Goal: Task Accomplishment & Management: Use online tool/utility

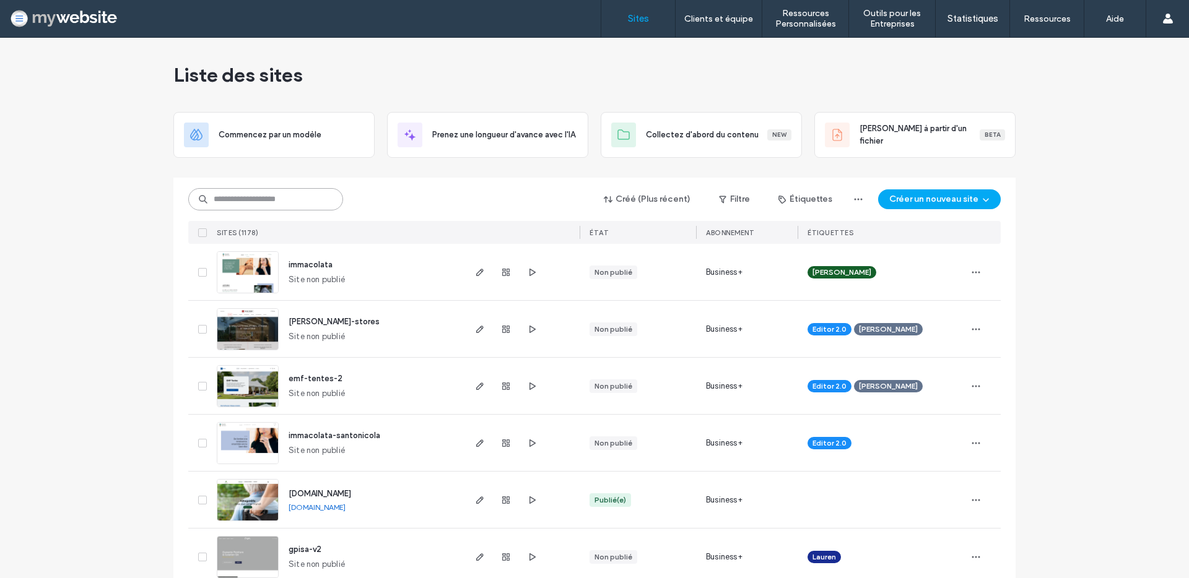
click at [235, 199] on input at bounding box center [265, 199] width 155 height 22
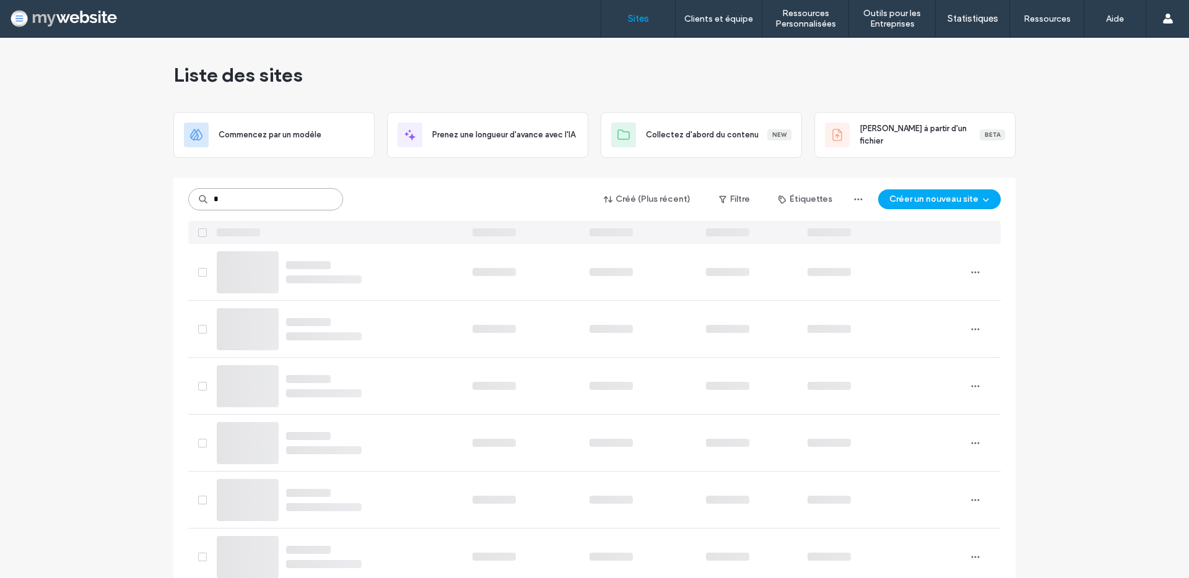
type input "*"
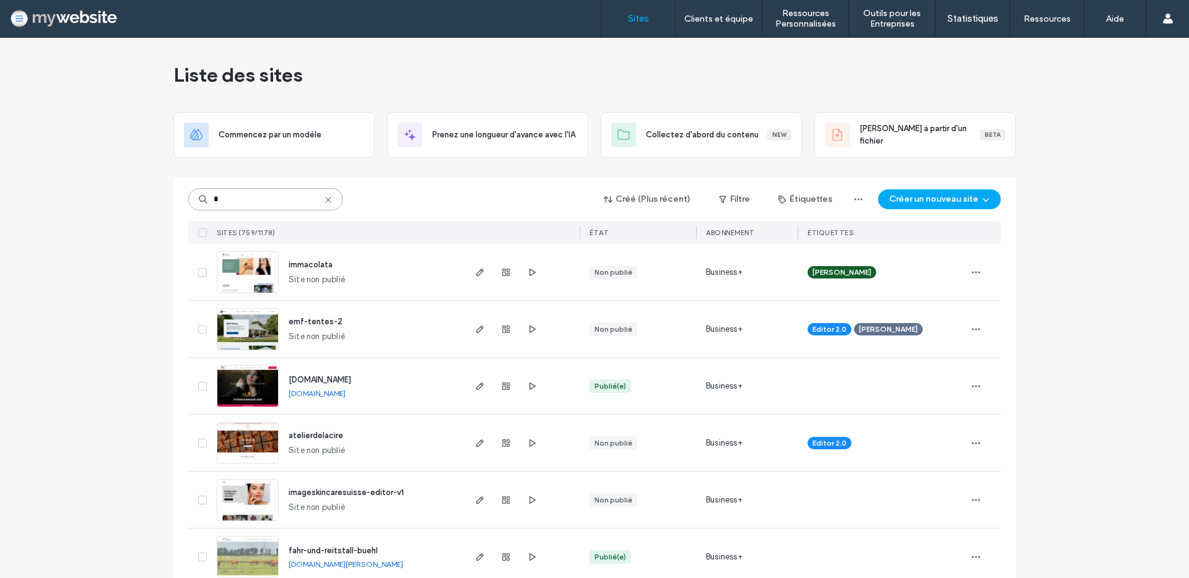
click at [227, 199] on input "*" at bounding box center [265, 199] width 155 height 22
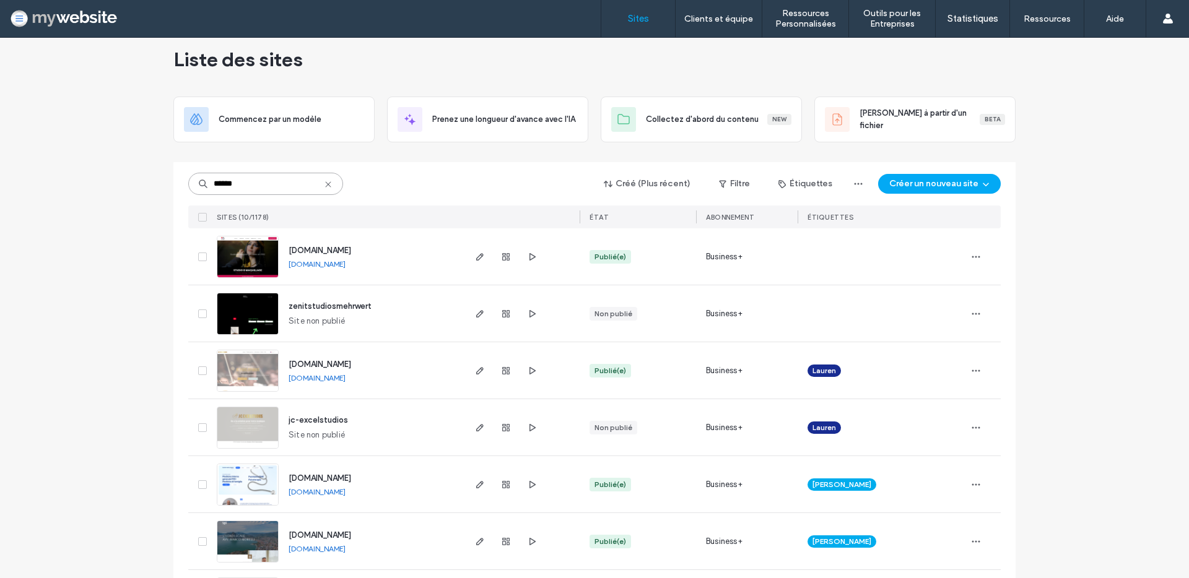
scroll to position [16, 0]
type input "******"
click at [314, 251] on span "www.studiobmaquillage.ch" at bounding box center [319, 249] width 63 height 9
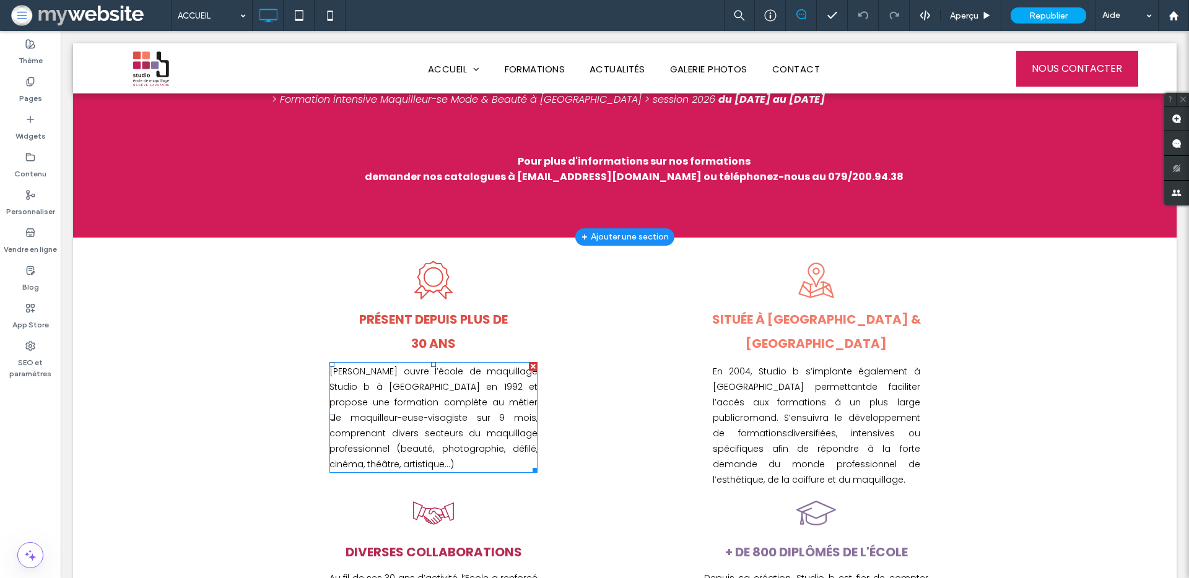
scroll to position [560, 0]
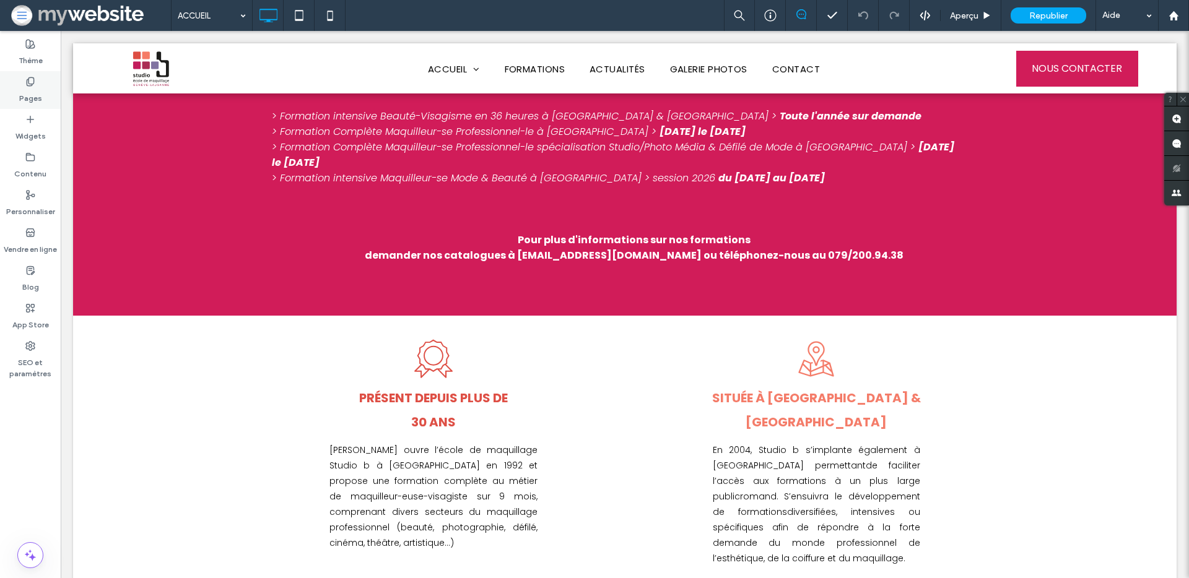
click at [30, 93] on label "Pages" at bounding box center [30, 95] width 23 height 17
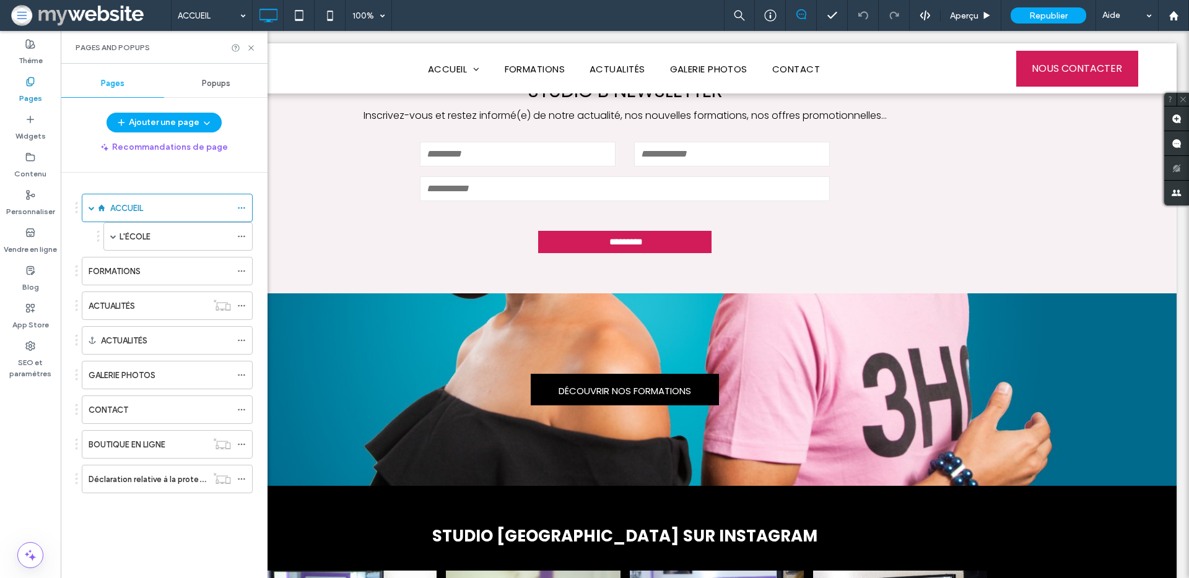
scroll to position [1353, 0]
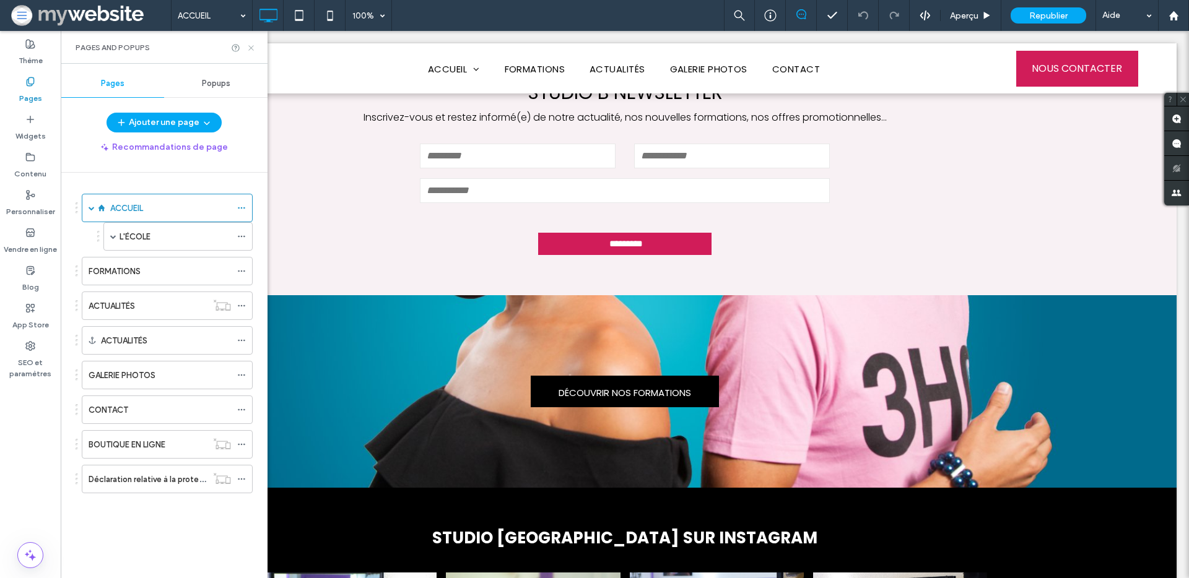
click at [253, 49] on use at bounding box center [250, 47] width 5 height 5
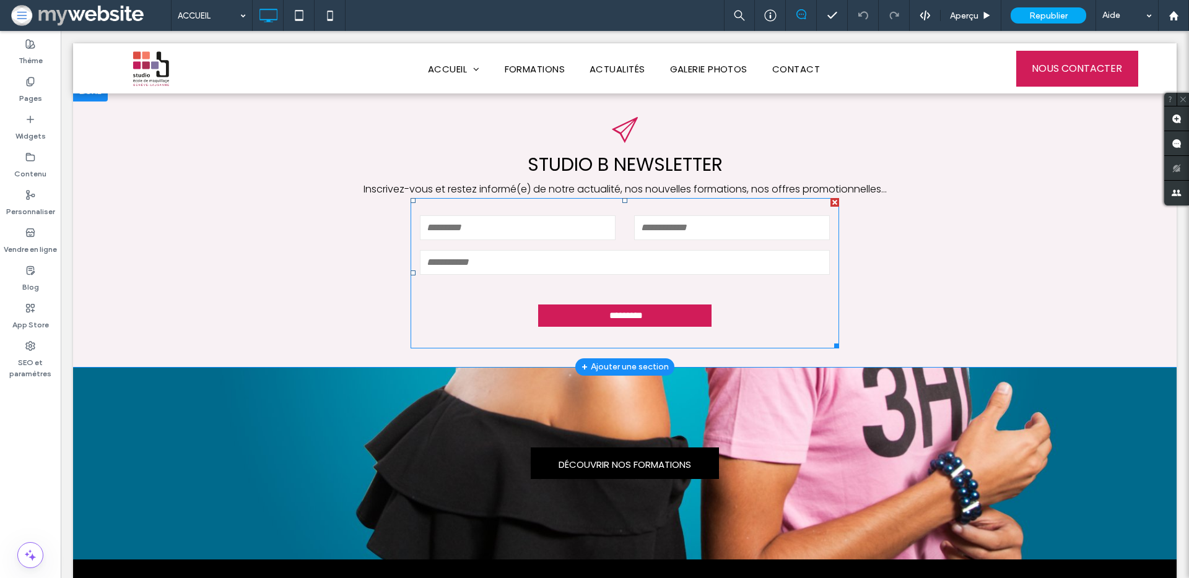
scroll to position [1118, 0]
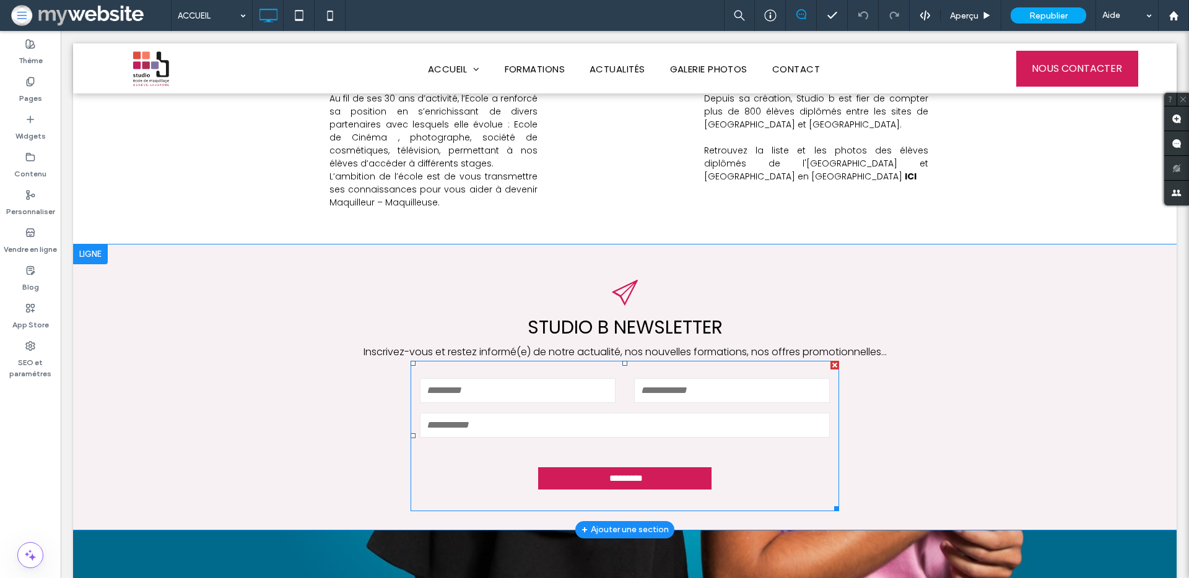
click at [493, 413] on input "email" at bounding box center [625, 425] width 410 height 25
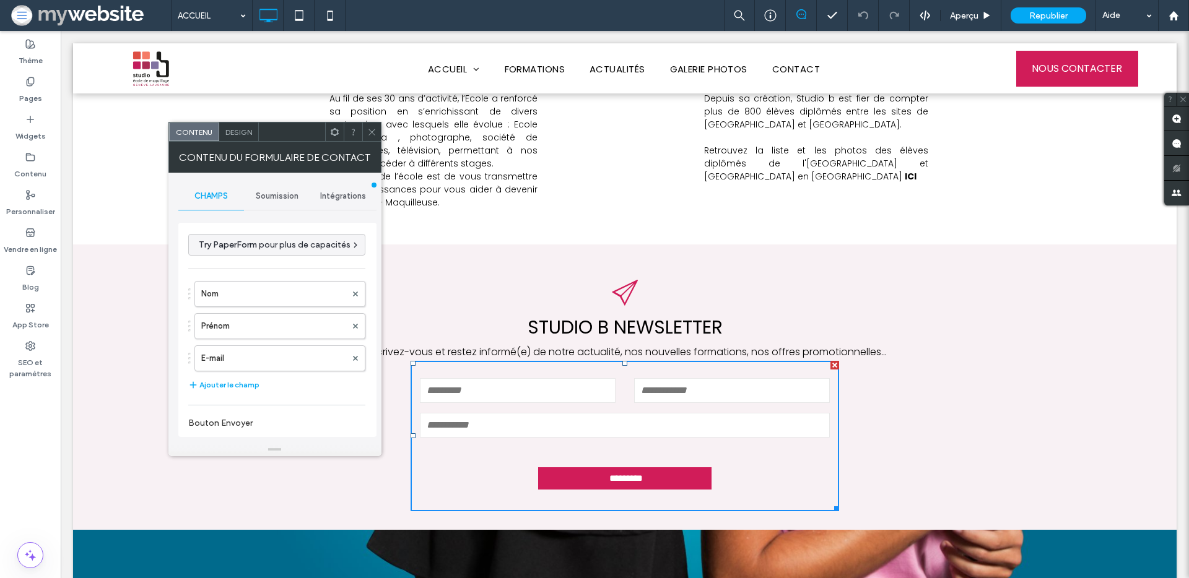
scroll to position [254, 0]
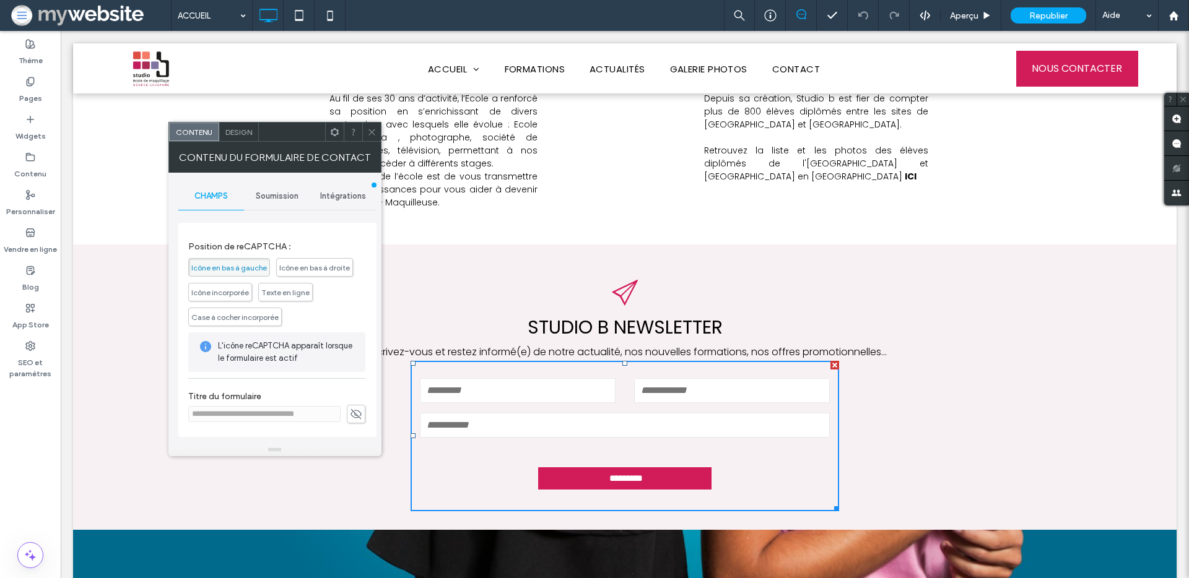
click at [350, 416] on icon at bounding box center [356, 414] width 12 height 14
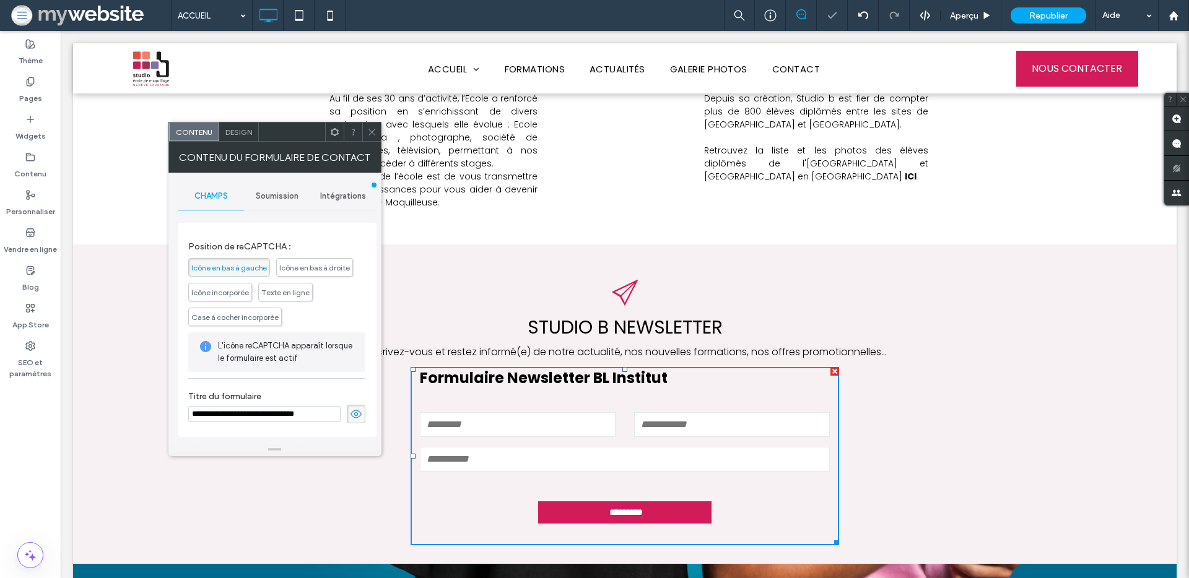
click at [298, 417] on input "**********" at bounding box center [264, 414] width 152 height 16
click at [291, 415] on input "**********" at bounding box center [264, 414] width 152 height 16
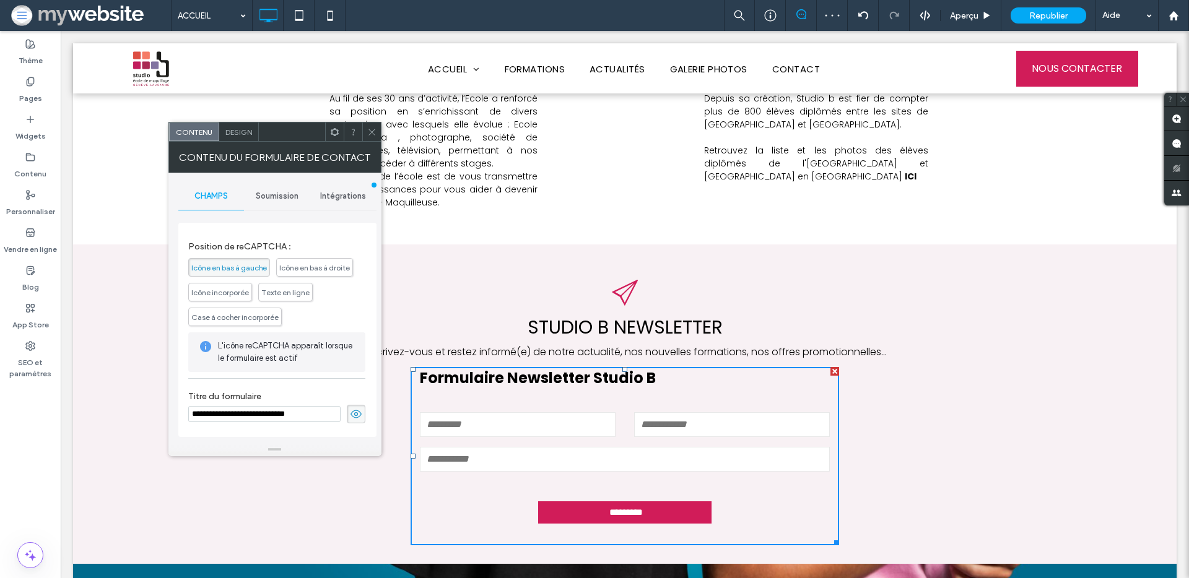
type input "**********"
click at [352, 417] on icon at bounding box center [356, 414] width 12 height 14
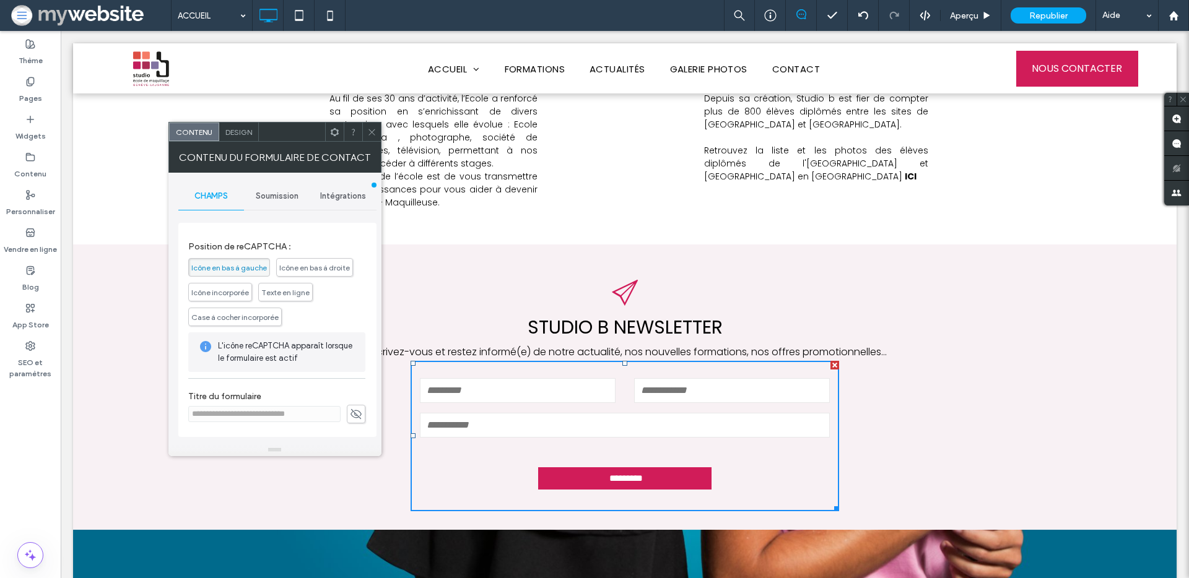
click at [268, 201] on div "Soumission" at bounding box center [277, 196] width 66 height 27
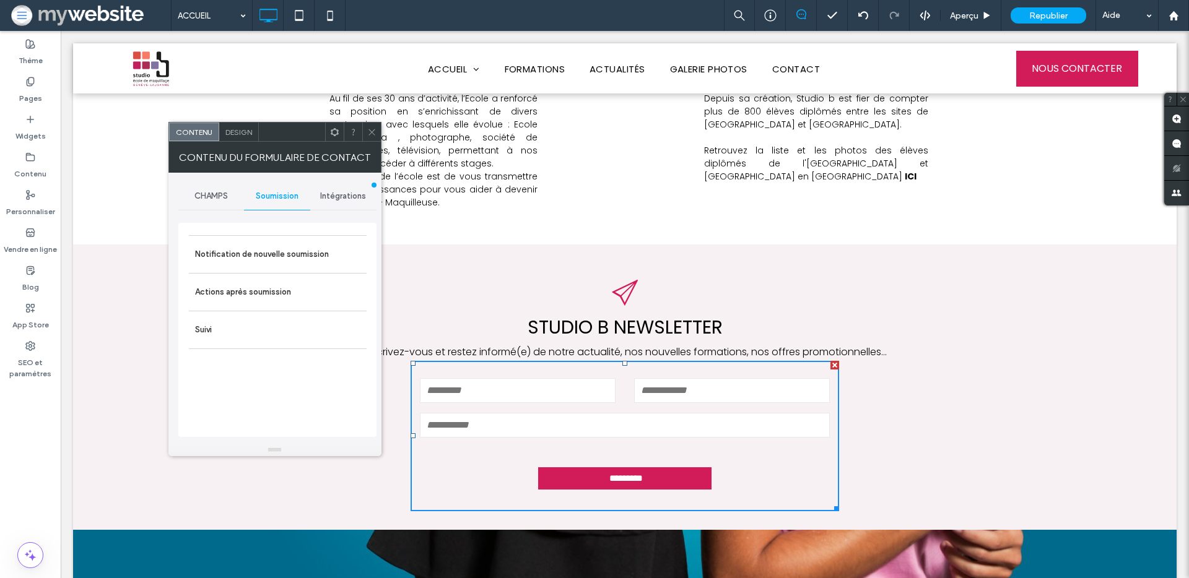
click at [327, 196] on span "Intégrations" at bounding box center [343, 196] width 46 height 10
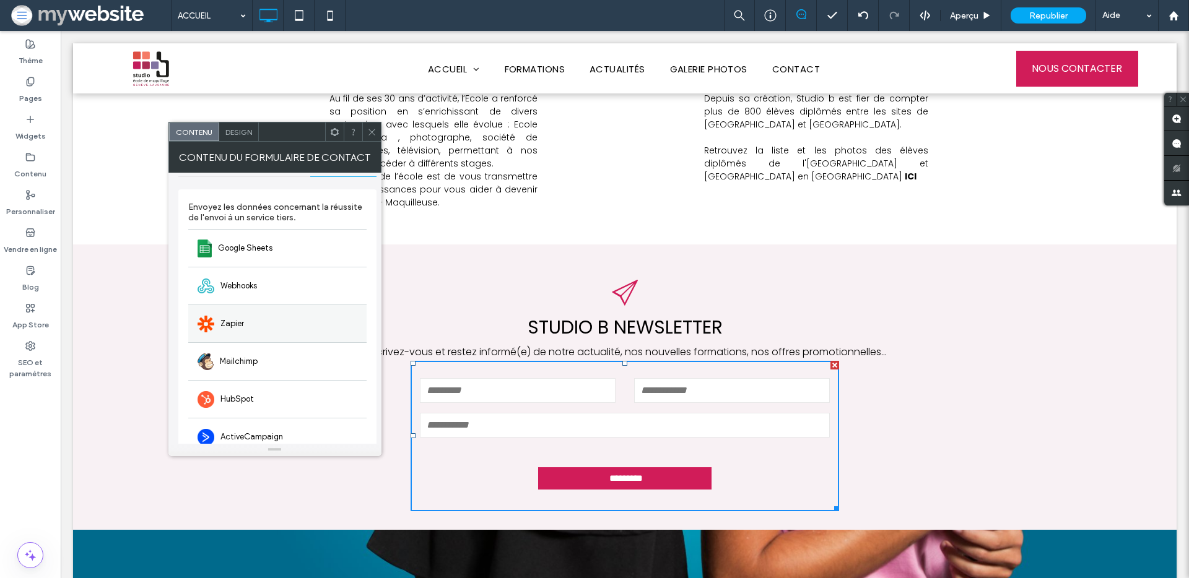
scroll to position [34, 0]
click at [264, 264] on div "Google Sheets" at bounding box center [277, 247] width 178 height 38
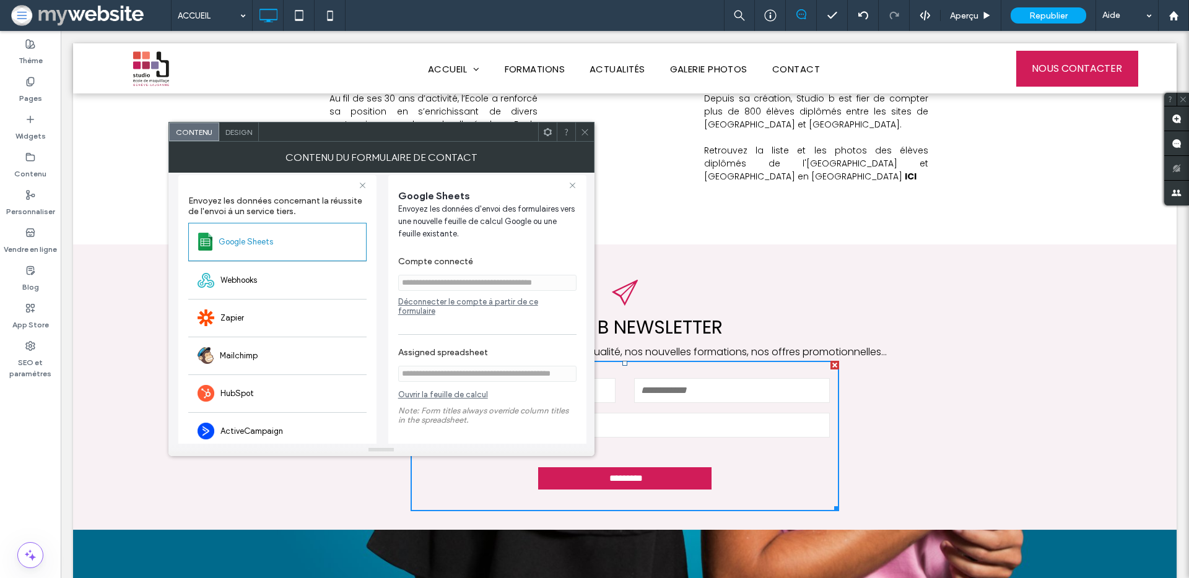
scroll to position [58, 0]
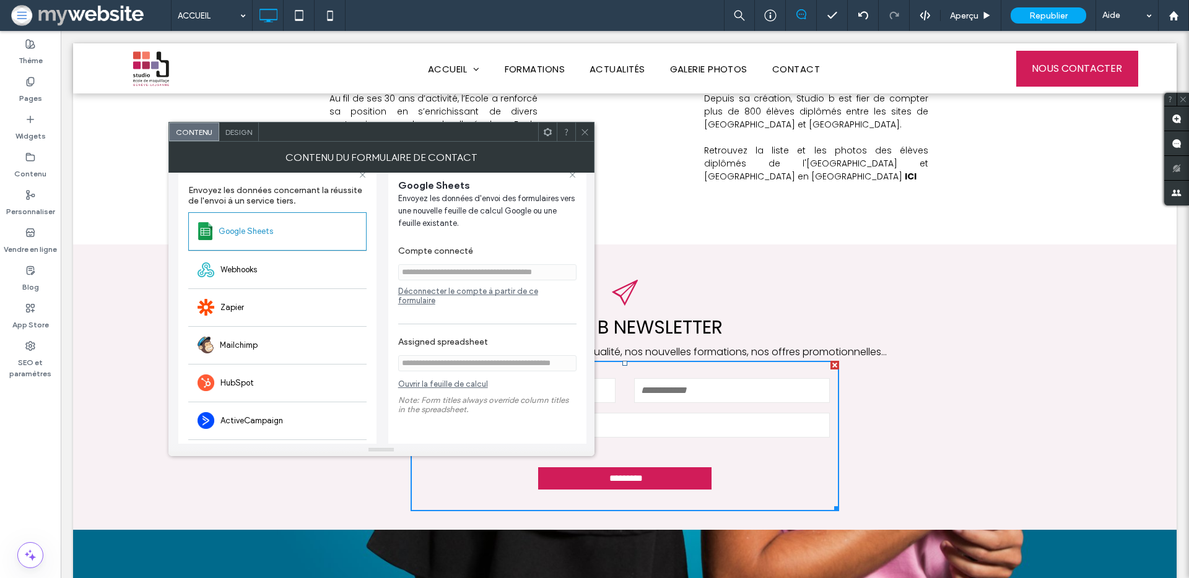
click at [425, 290] on div "Déconnecter le compte à partir de ce formulaire" at bounding box center [487, 296] width 178 height 19
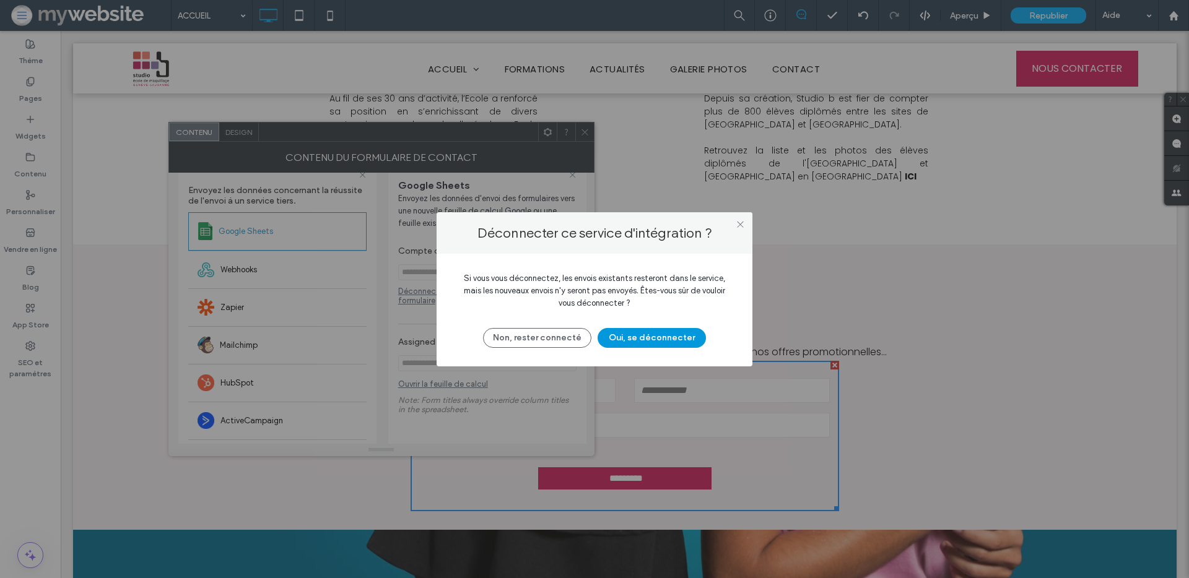
click at [632, 344] on button "Oui, se déconnecter" at bounding box center [651, 338] width 108 height 20
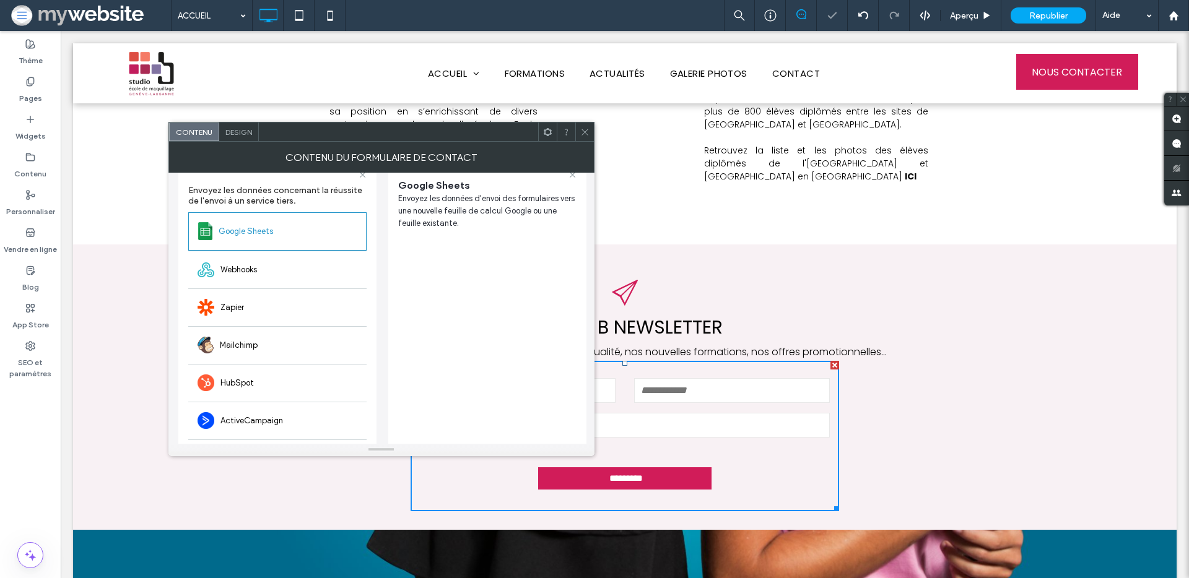
scroll to position [1127, 0]
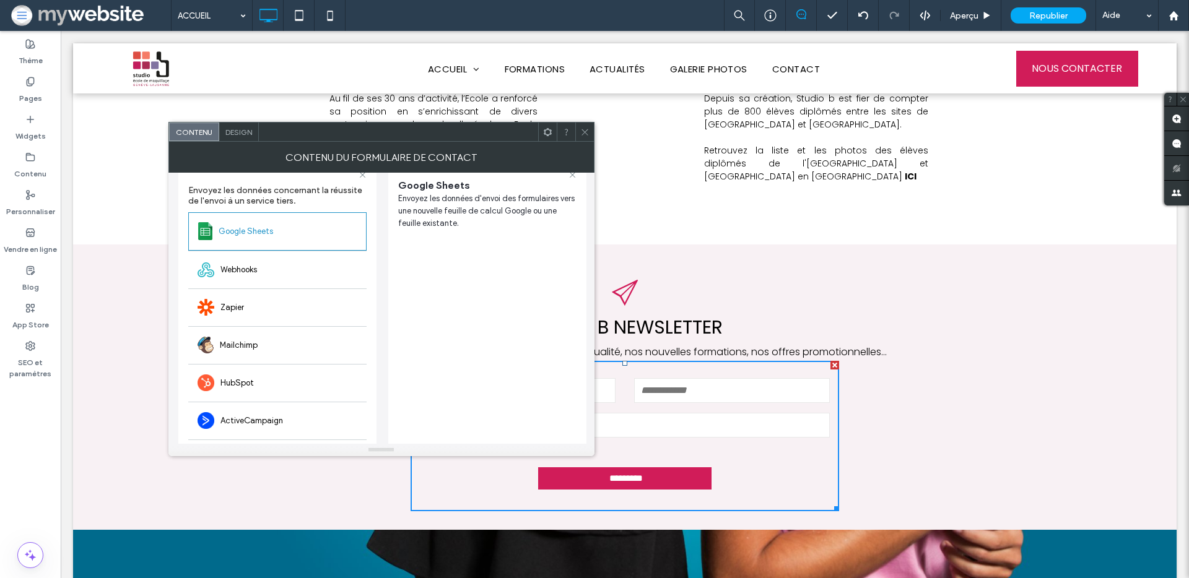
click at [583, 137] on span at bounding box center [584, 132] width 9 height 19
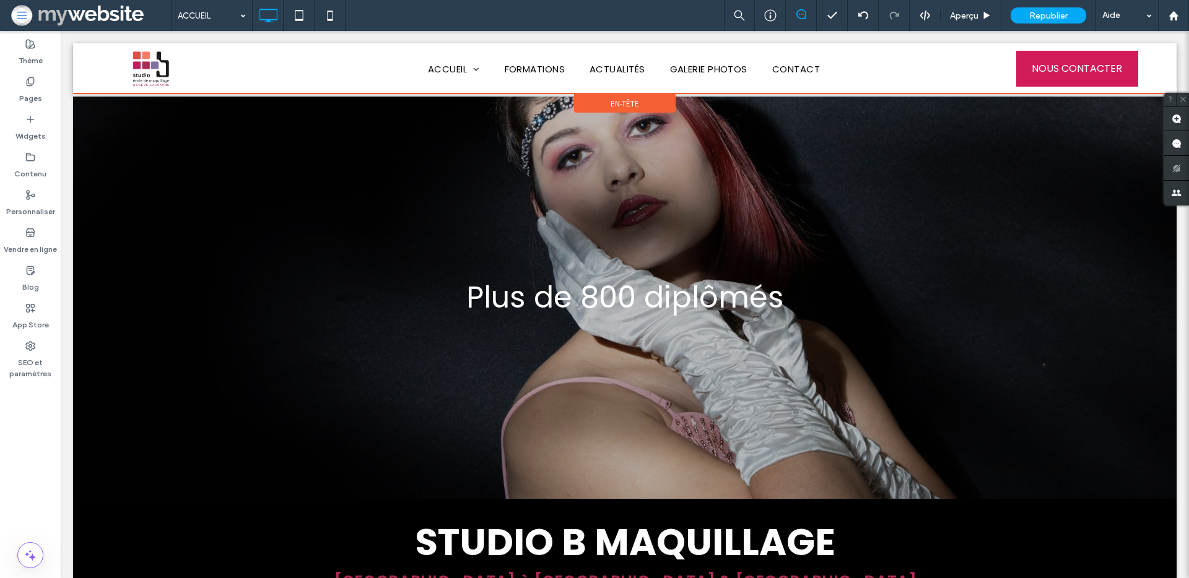
scroll to position [0, 0]
